Goal: Information Seeking & Learning: Learn about a topic

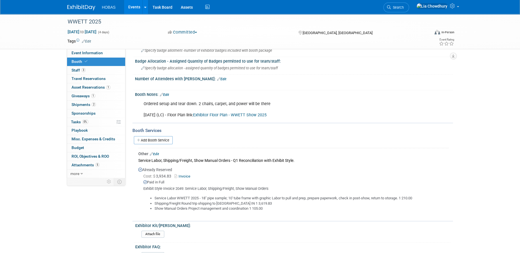
click at [131, 7] on link "Events" at bounding box center [134, 7] width 20 height 14
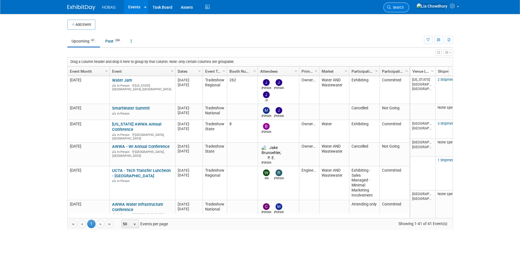
click at [404, 6] on span "Search" at bounding box center [397, 7] width 13 height 4
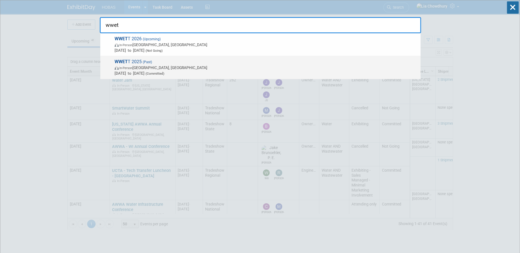
type input "wwet"
click at [128, 61] on strong "WWET" at bounding box center [121, 61] width 13 height 5
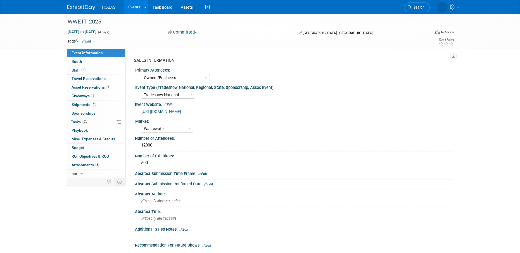
select select "Owners/Engineers"
select select "Tradeshow National"
select select "Wastewater"
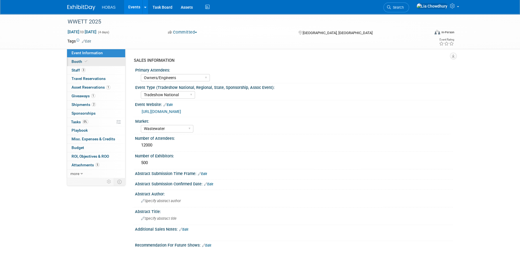
click at [80, 63] on span "Booth" at bounding box center [80, 61] width 17 height 4
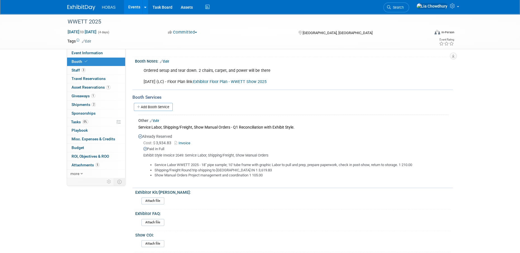
scroll to position [140, 0]
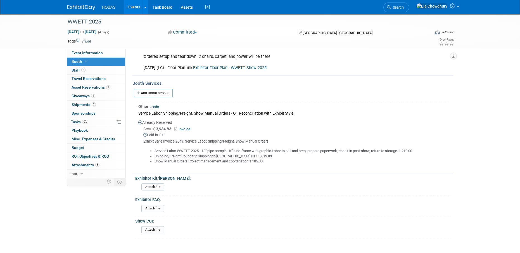
click at [187, 128] on link "Invoice" at bounding box center [183, 129] width 18 height 4
click at [311, 195] on div "Exhibitor FAQ:" at bounding box center [292, 198] width 315 height 7
click at [80, 147] on span "Budget" at bounding box center [78, 147] width 13 height 4
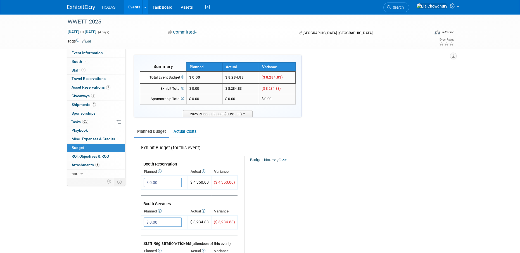
scroll to position [0, 0]
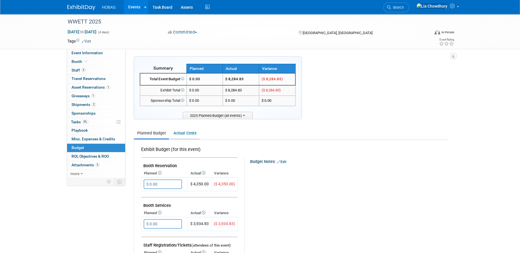
click at [184, 131] on link "Actual Costs" at bounding box center [184, 133] width 29 height 10
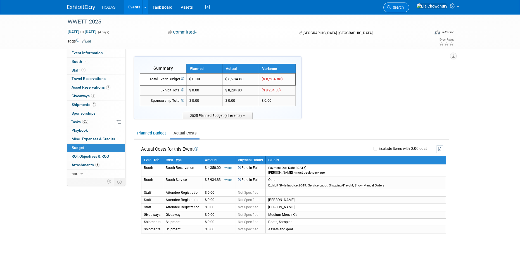
click at [404, 9] on span "Search" at bounding box center [397, 7] width 13 height 4
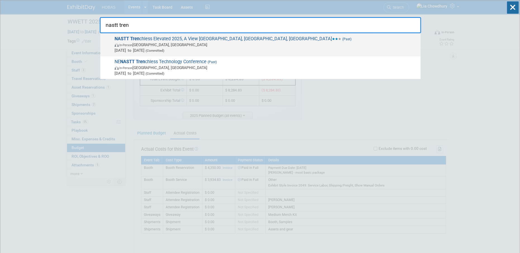
type input "nastt tren"
click at [199, 37] on span "NASTT Tren chless Elevated 2025, A View Westshores, Omaha, NE (Past) In-Person …" at bounding box center [265, 44] width 305 height 17
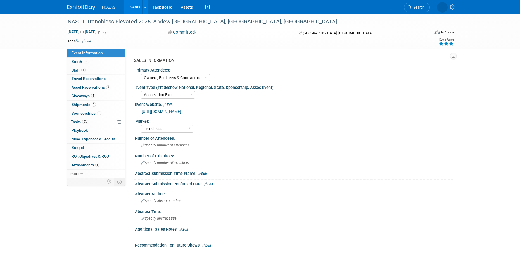
select select "Owners, Engineers & Contractors"
select select "Association Event"
select select "Trenchless"
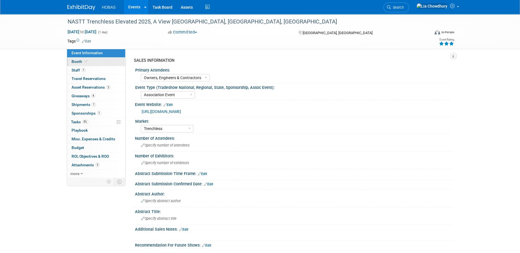
click at [77, 62] on span "Booth" at bounding box center [80, 61] width 17 height 4
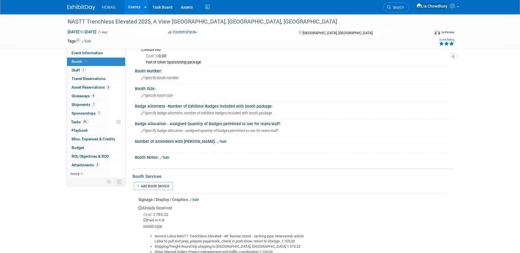
scroll to position [112, 0]
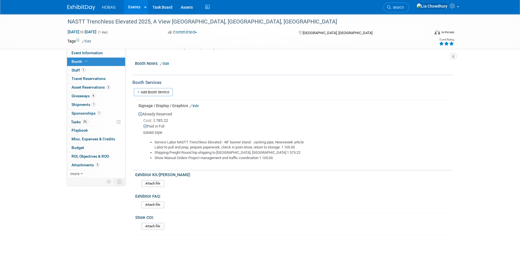
click at [197, 105] on link "Edit" at bounding box center [194, 106] width 9 height 4
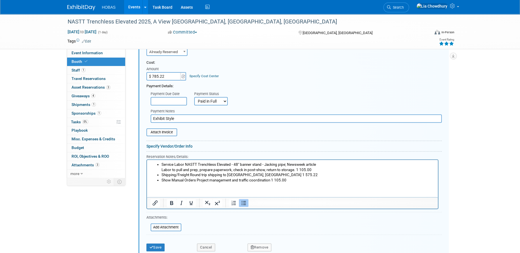
scroll to position [204, 0]
click at [193, 117] on input "Exhibit Style" at bounding box center [296, 118] width 291 height 8
type input "Exhibit Style: Service Labor, Shipping/Freight, Show Manual Orders"
click at [163, 229] on input "file" at bounding box center [147, 226] width 67 height 7
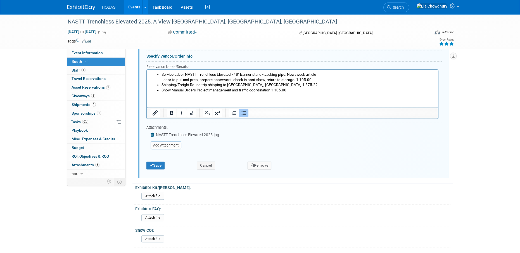
scroll to position [316, 0]
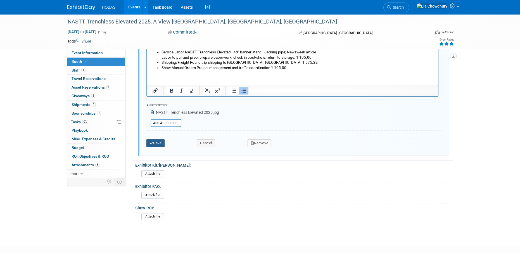
click at [160, 145] on button "Save" at bounding box center [156, 143] width 18 height 8
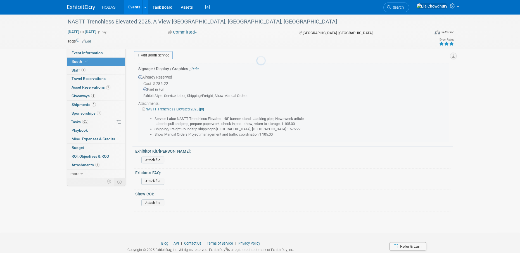
scroll to position [148, 0]
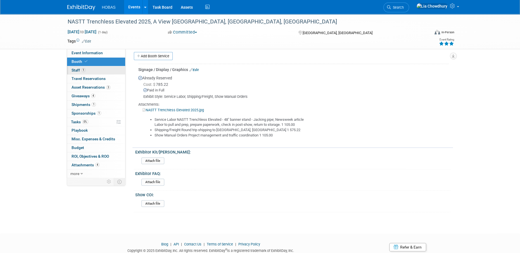
click at [84, 69] on span "1" at bounding box center [83, 70] width 4 height 4
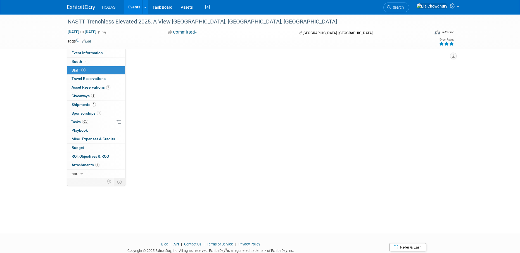
scroll to position [0, 0]
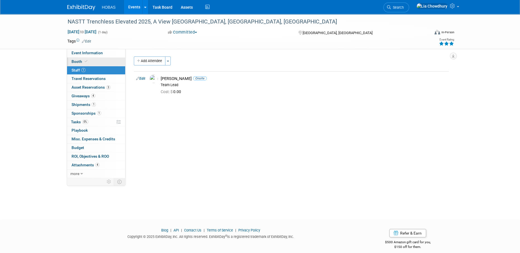
click at [76, 60] on span "Booth" at bounding box center [80, 61] width 17 height 4
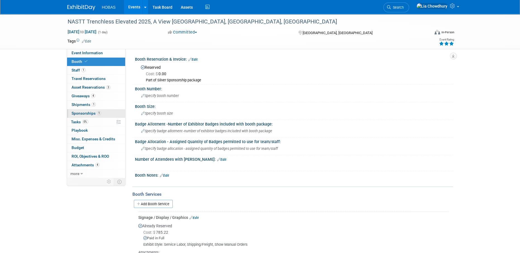
click at [83, 113] on span "Sponsorships 1" at bounding box center [87, 113] width 30 height 4
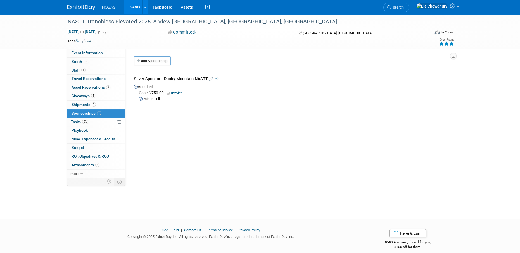
click at [175, 93] on link "Invoice" at bounding box center [176, 93] width 18 height 4
click at [85, 164] on span "Attachments 4" at bounding box center [86, 165] width 28 height 4
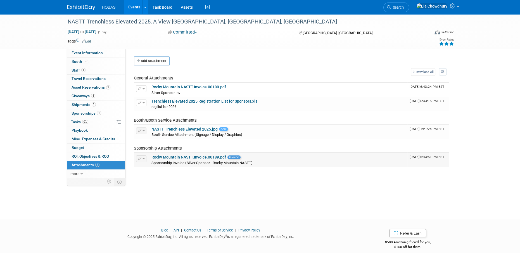
click at [181, 158] on link "Rocky Mountain NASTT.Invoice.00189.pdf" at bounding box center [189, 157] width 75 height 4
click at [196, 127] on link "NASTT Trenchless Elevated 2025.jpg" at bounding box center [185, 129] width 66 height 4
click at [193, 101] on link "Trenchless Elevated 2025 Registration List for Sponsors.xls" at bounding box center [205, 101] width 106 height 4
click at [181, 88] on link "Rocky Mountain NASTT.Invoice.00189.pdf" at bounding box center [189, 87] width 75 height 4
click at [404, 5] on span "Search" at bounding box center [397, 7] width 13 height 4
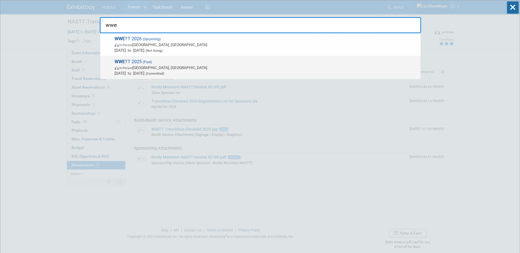
type input "wwe"
click at [143, 64] on span "(Past)" at bounding box center [147, 62] width 10 height 4
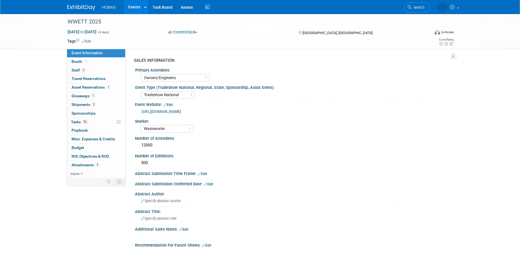
select select "Owners/Engineers"
select select "Tradeshow National"
select select "Wastewater"
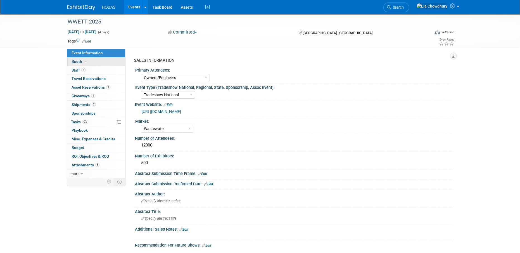
click at [76, 65] on link "Booth" at bounding box center [96, 62] width 58 height 8
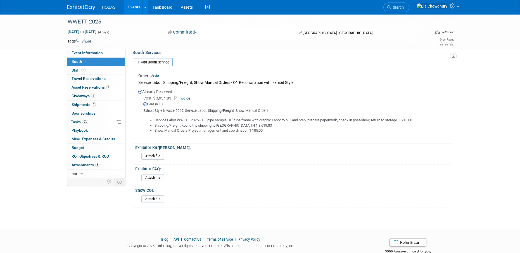
scroll to position [184, 0]
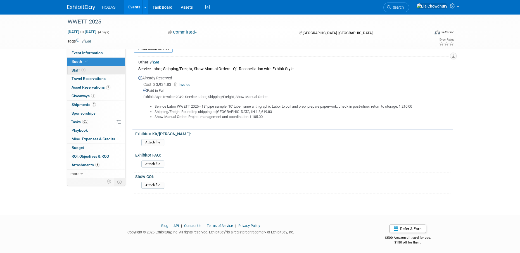
click at [74, 72] on link "3 Staff 3" at bounding box center [96, 70] width 58 height 8
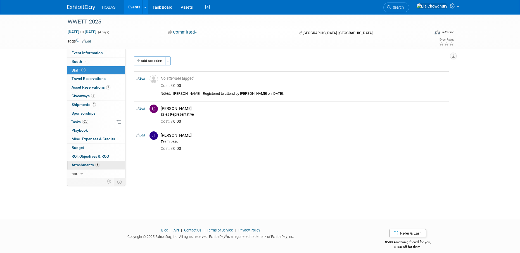
click at [74, 164] on span "Attachments 5" at bounding box center [86, 165] width 28 height 4
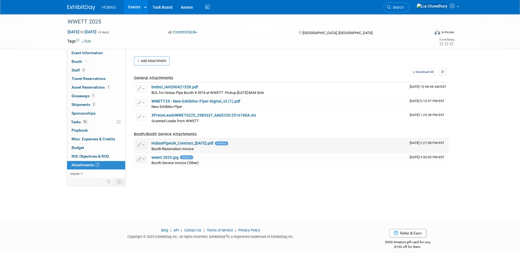
click at [169, 143] on link "HobasPipeUA_Contract_[DATE].pdf" at bounding box center [183, 143] width 62 height 4
click at [77, 61] on span "Booth" at bounding box center [80, 61] width 17 height 4
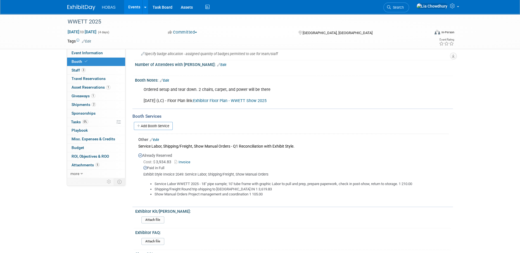
scroll to position [140, 0]
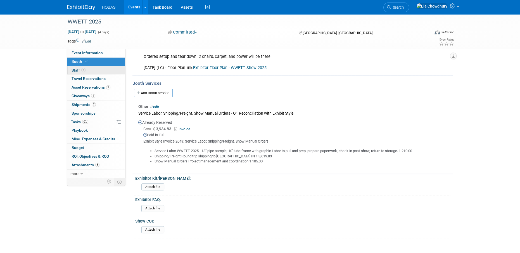
click at [78, 70] on span "Staff 3" at bounding box center [79, 70] width 14 height 4
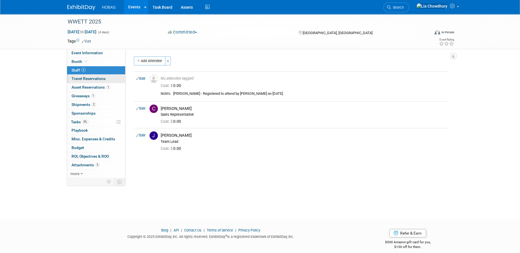
click at [78, 81] on span "Travel Reservations 0" at bounding box center [89, 78] width 34 height 4
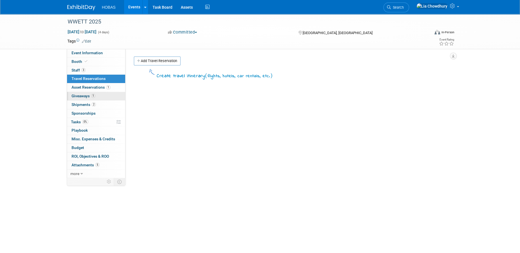
click at [78, 94] on span "Giveaways 1" at bounding box center [84, 96] width 24 height 4
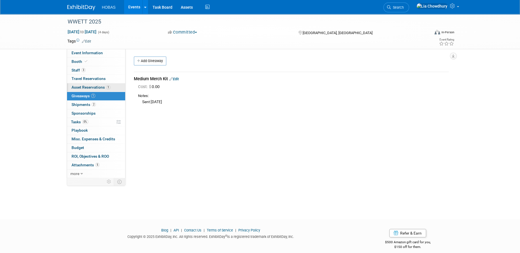
click at [78, 89] on span "Asset Reservations 1" at bounding box center [91, 87] width 39 height 4
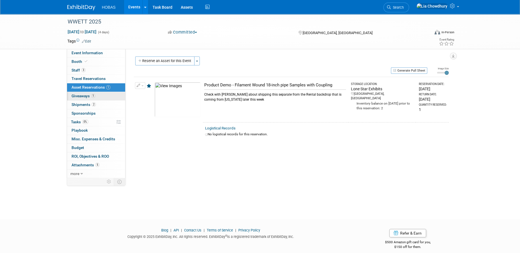
click at [76, 97] on span "Giveaways 1" at bounding box center [84, 96] width 24 height 4
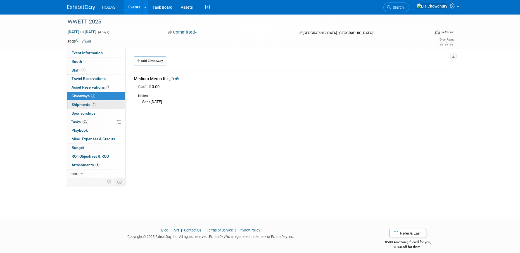
click at [75, 108] on link "2 Shipments 2" at bounding box center [96, 105] width 58 height 8
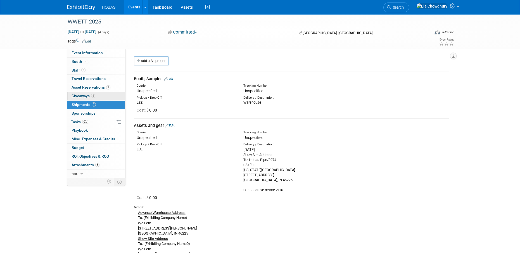
click at [73, 96] on span "Giveaways 1" at bounding box center [84, 96] width 24 height 4
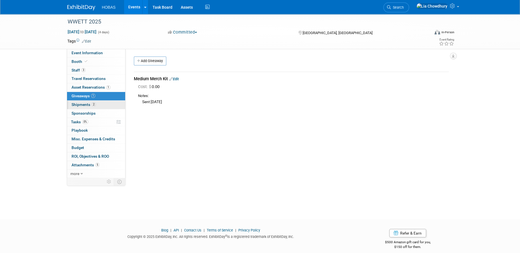
click at [75, 103] on span "Shipments 2" at bounding box center [84, 104] width 24 height 4
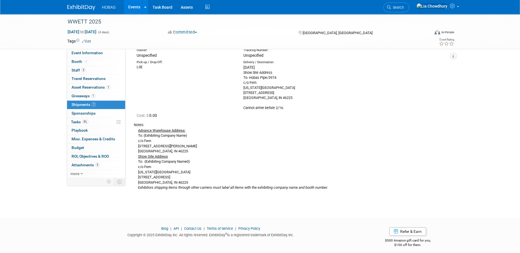
scroll to position [84, 0]
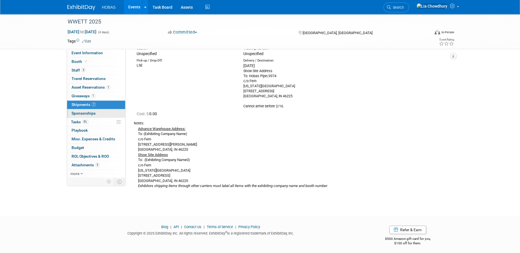
click at [86, 111] on span "Sponsorships 0" at bounding box center [84, 113] width 24 height 4
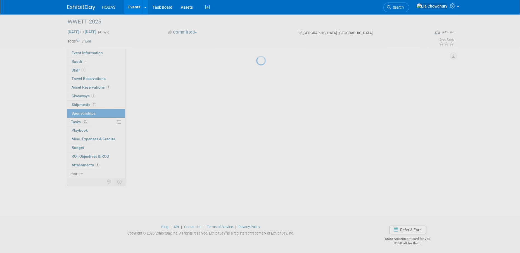
scroll to position [0, 0]
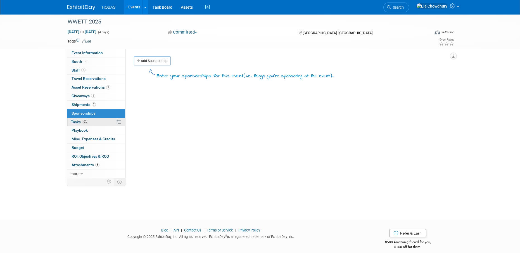
click at [78, 120] on span "Tasks 0%" at bounding box center [79, 122] width 17 height 4
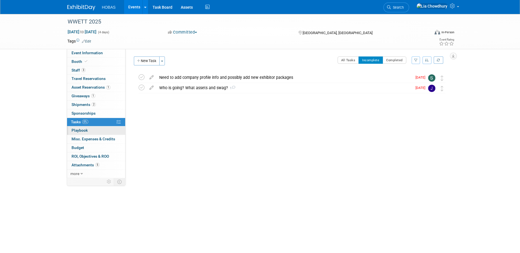
click at [75, 135] on div "Event Information Event Info Booth Booth 3 Staff 3 Staff 0 Travel Reservations …" at bounding box center [96, 113] width 59 height 129
